Goal: Task Accomplishment & Management: Complete application form

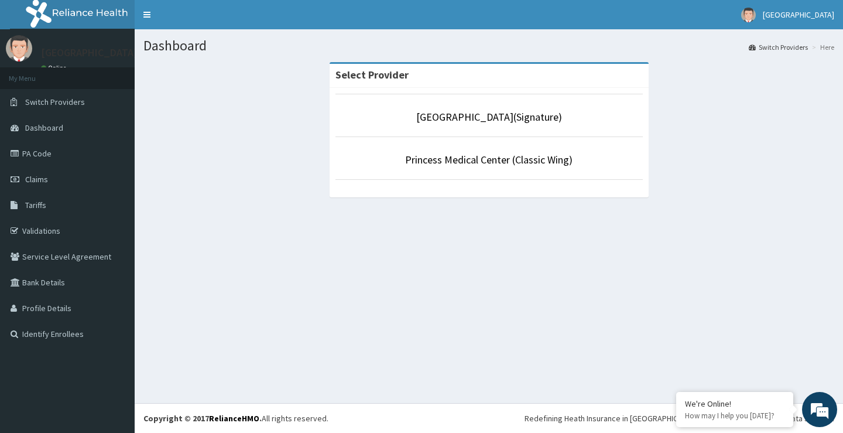
click at [492, 118] on link "Princess Medical Center(Signature)" at bounding box center [489, 116] width 146 height 13
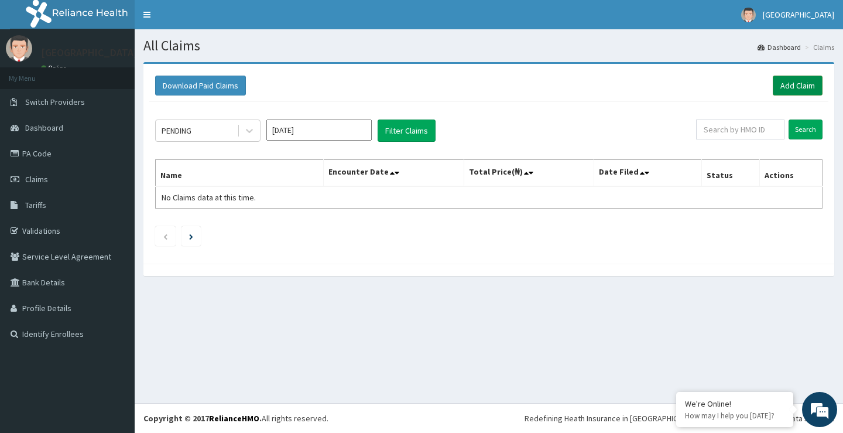
click at [781, 84] on link "Add Claim" at bounding box center [798, 86] width 50 height 20
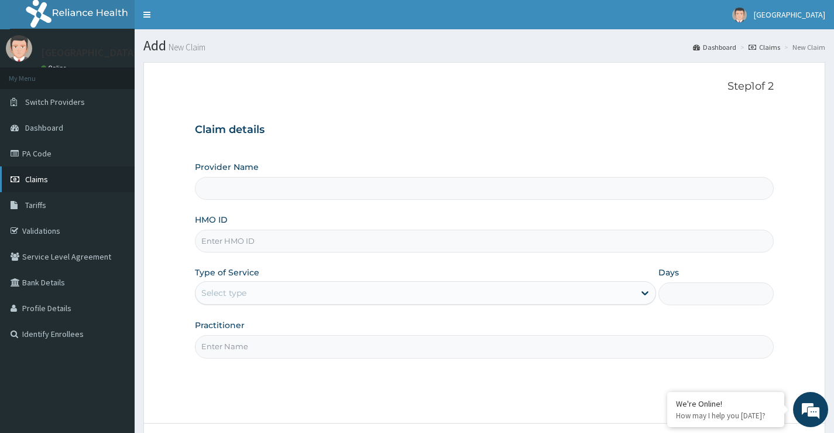
click at [83, 180] on link "Claims" at bounding box center [67, 179] width 135 height 26
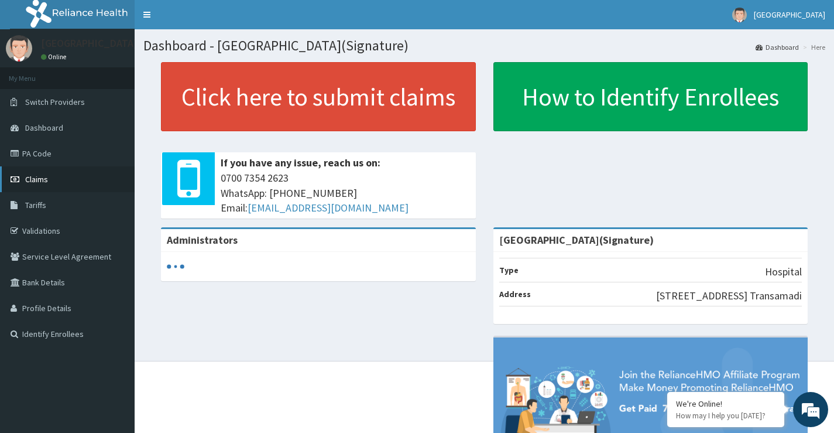
click at [46, 182] on span "Claims" at bounding box center [36, 179] width 23 height 11
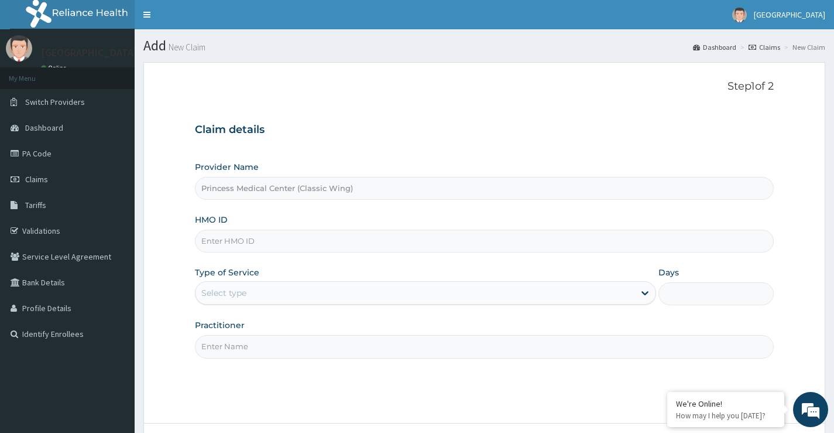
paste input "REF/10142/B"
type input "REF/10142/B"
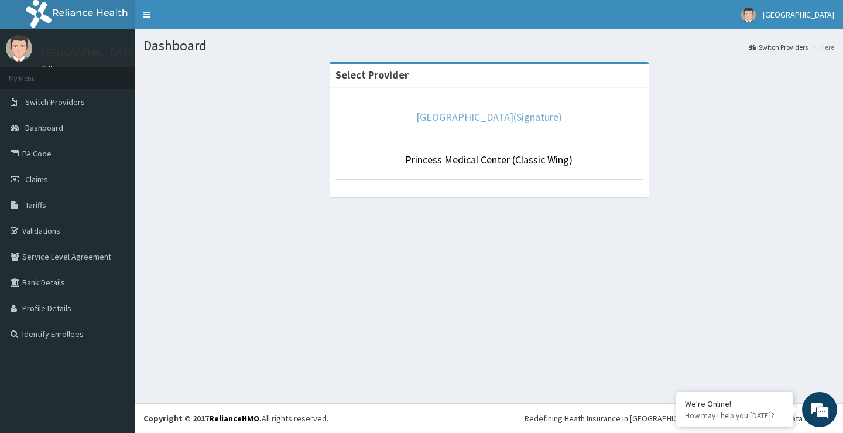
click at [499, 121] on link "Princess Medical Center(Signature)" at bounding box center [489, 116] width 146 height 13
click at [475, 118] on link "Princess Medical Center(Signature)" at bounding box center [489, 116] width 146 height 13
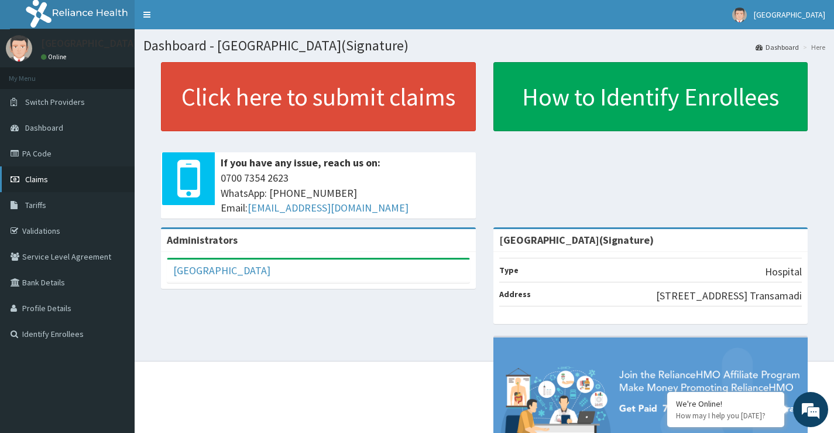
click at [43, 180] on span "Claims" at bounding box center [36, 179] width 23 height 11
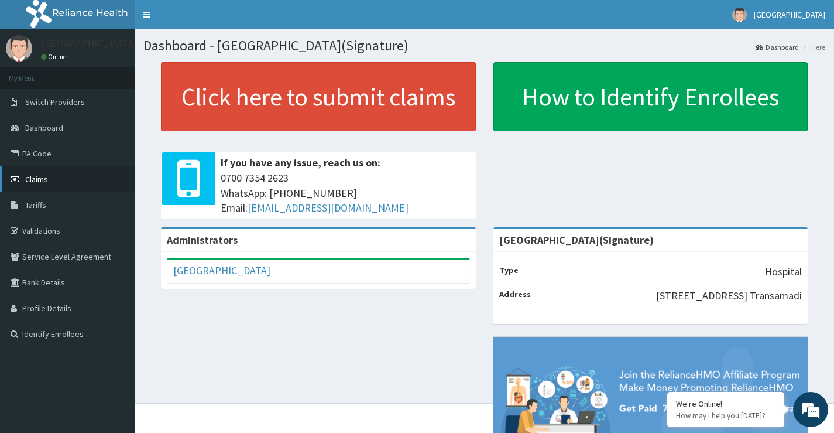
click at [52, 180] on link "Claims" at bounding box center [67, 179] width 135 height 26
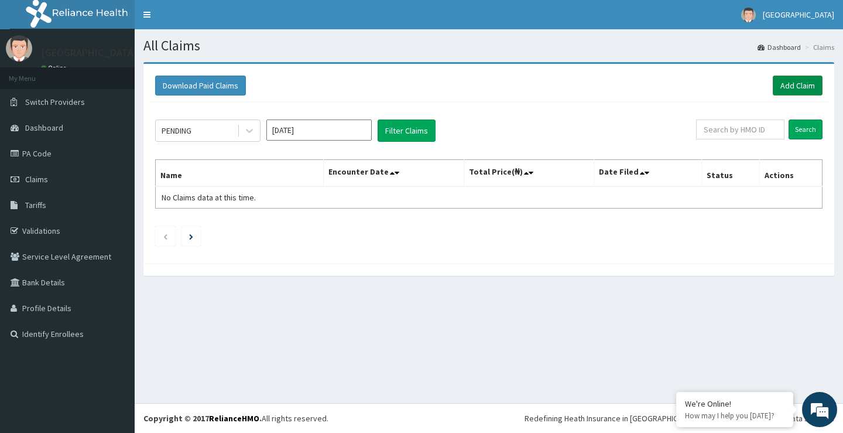
click at [786, 83] on link "Add Claim" at bounding box center [798, 86] width 50 height 20
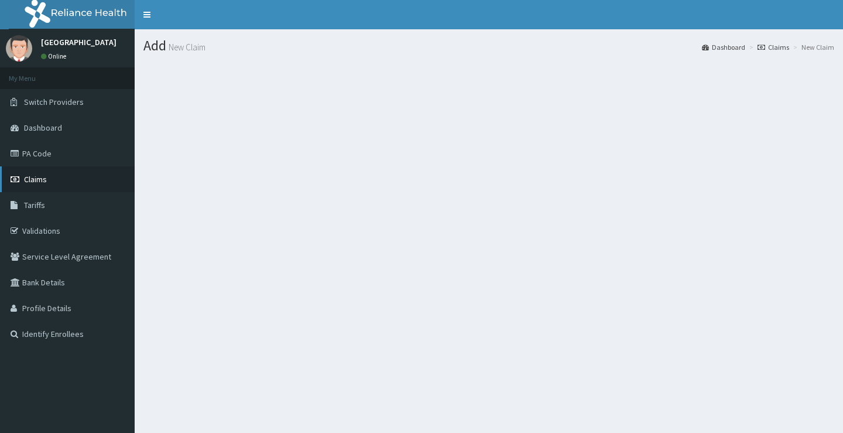
click at [54, 179] on link "Claims" at bounding box center [67, 179] width 135 height 26
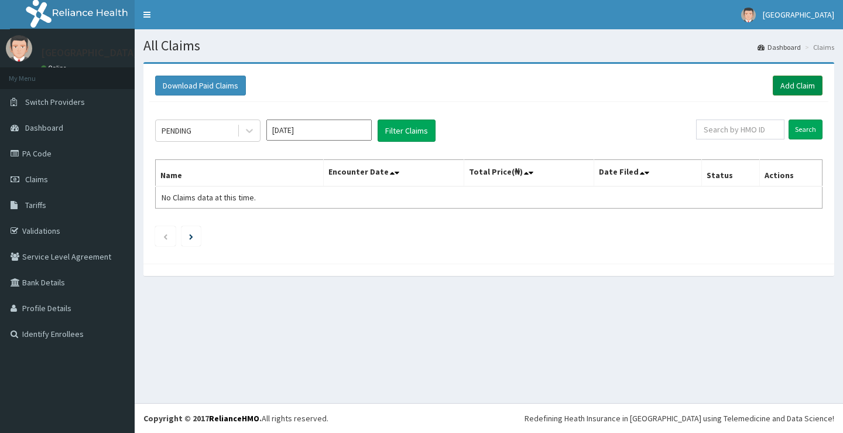
click at [785, 84] on link "Add Claim" at bounding box center [798, 86] width 50 height 20
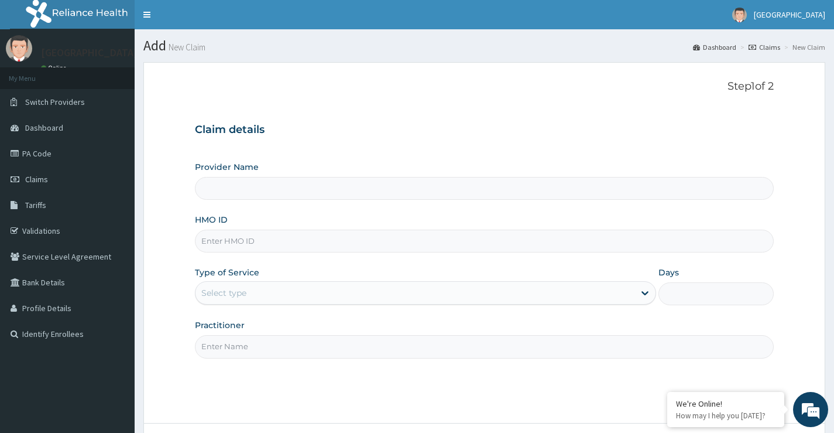
type input "[GEOGRAPHIC_DATA](Signature)"
click at [49, 156] on link "PA Code" at bounding box center [67, 154] width 135 height 26
type input "[GEOGRAPHIC_DATA](Signature)"
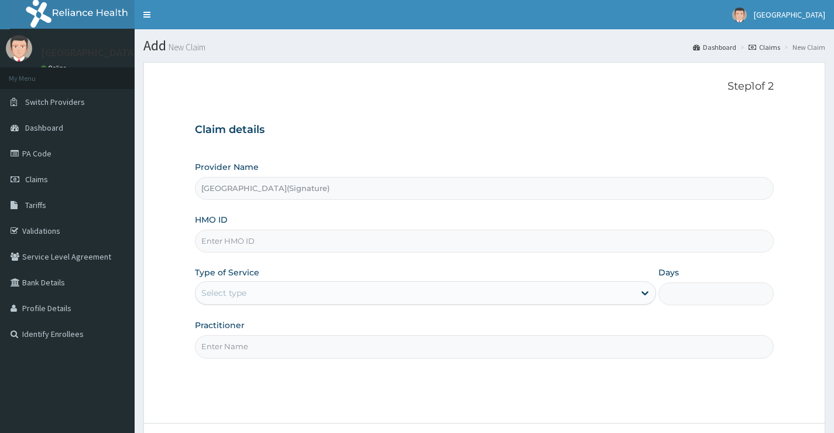
paste input "REF/10142/B"
type input "REF/10142/B"
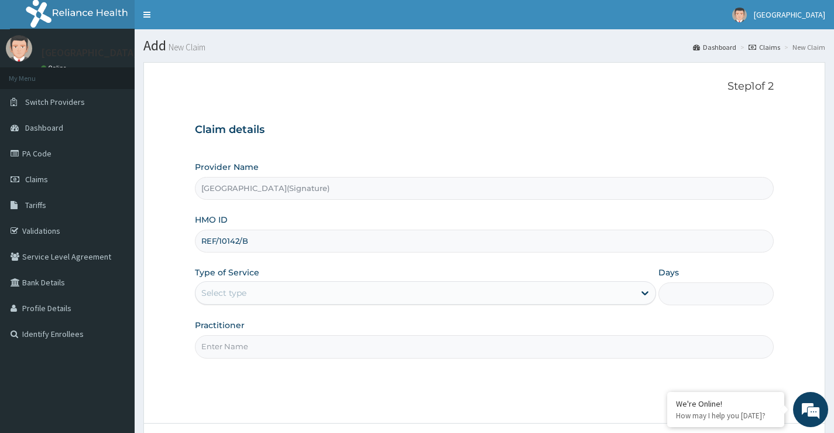
click at [274, 295] on div "Select type" at bounding box center [415, 292] width 439 height 19
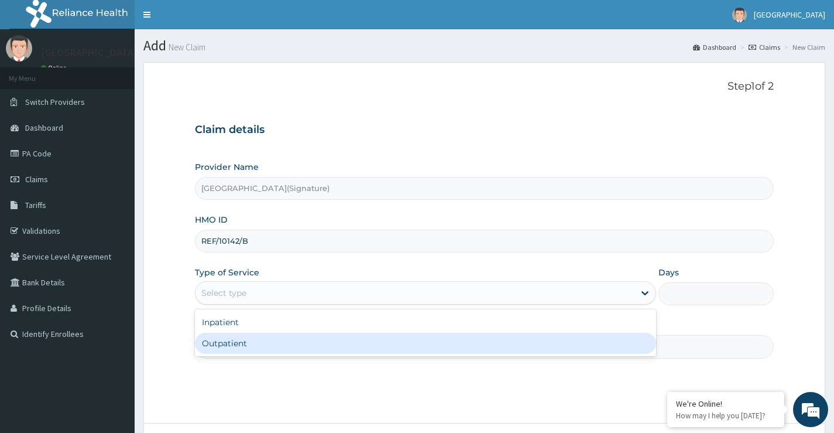
click at [269, 342] on div "Outpatient" at bounding box center [425, 343] width 461 height 21
type input "1"
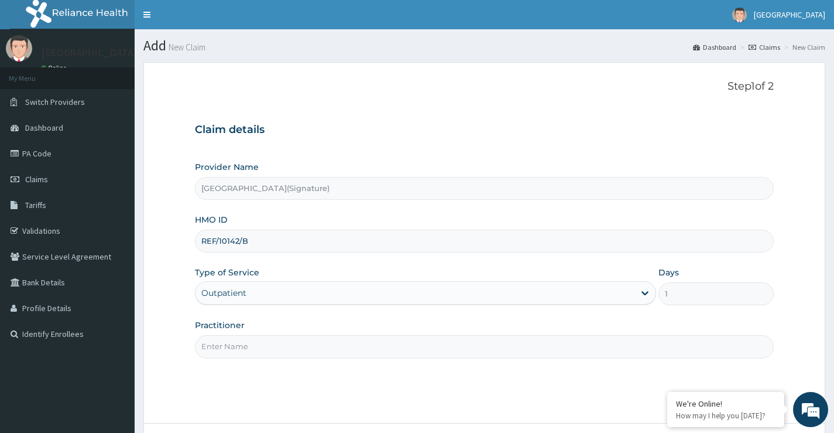
click at [327, 345] on input "Practitioner" at bounding box center [484, 346] width 579 height 23
type input "DR CHIORLU JOHN"
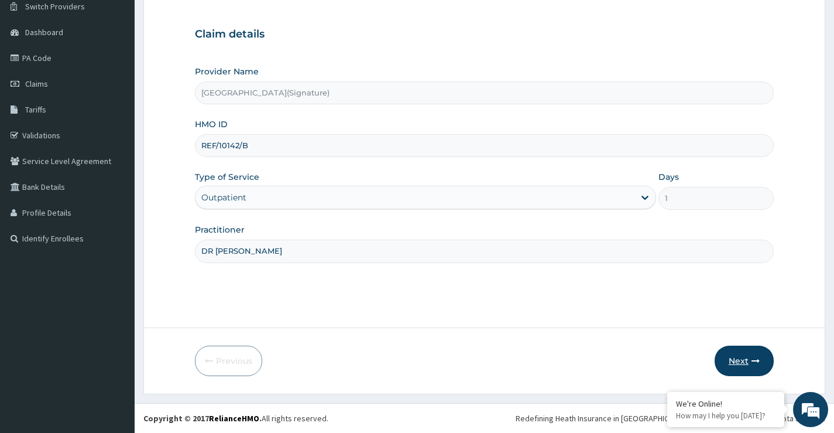
click at [752, 358] on icon "button" at bounding box center [756, 361] width 8 height 8
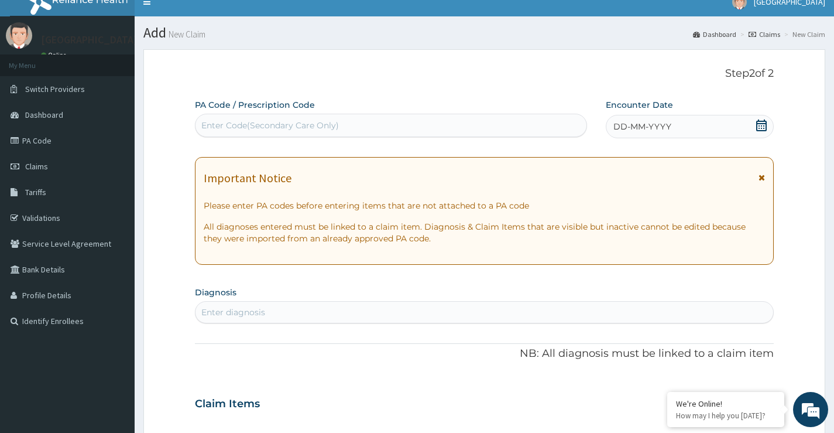
scroll to position [0, 0]
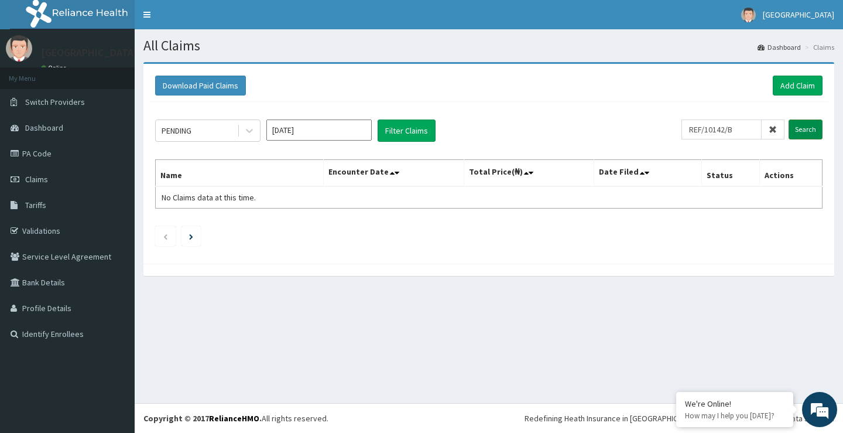
type input "REF/10142/B"
click at [805, 124] on input "Search" at bounding box center [806, 129] width 34 height 20
